Goal: Navigation & Orientation: Find specific page/section

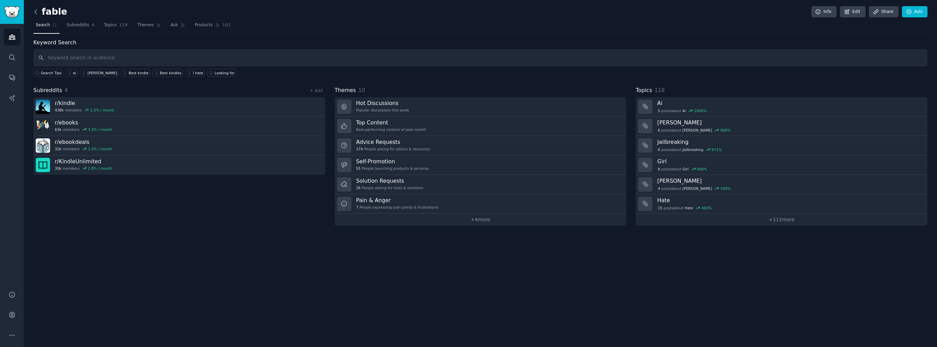
click at [35, 11] on icon at bounding box center [36, 12] width 2 height 4
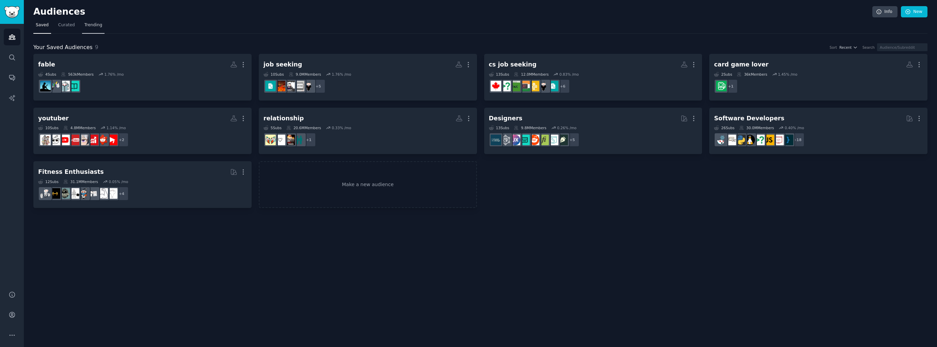
click at [90, 26] on span "Trending" at bounding box center [93, 25] width 18 height 6
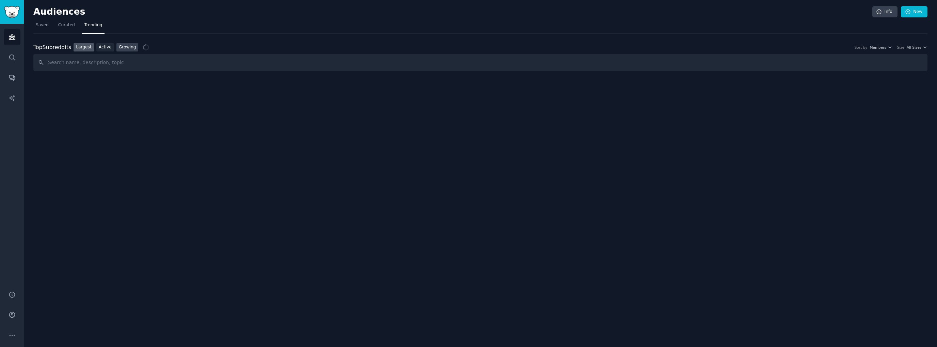
click at [126, 49] on link "Growing" at bounding box center [128, 47] width 22 height 9
